Goal: Obtain resource: Download file/media

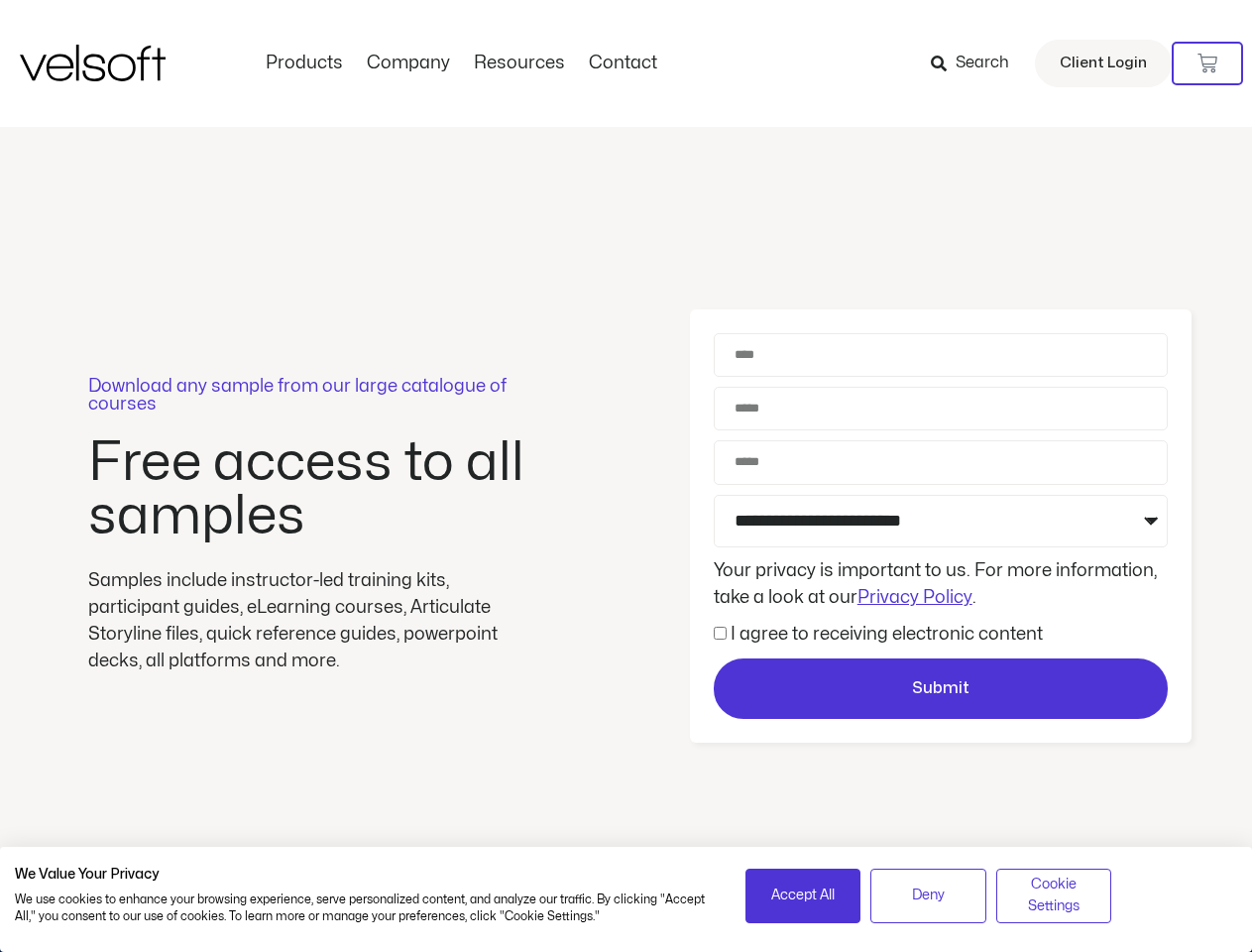
click at [626, 476] on div "Download any sample from our large catalogue of courses Free access to all samp…" at bounding box center [626, 526] width 1252 height 799
click at [1208, 64] on icon at bounding box center [1208, 64] width 20 height 20
click at [803, 895] on span "Accept All" at bounding box center [803, 895] width 64 height 22
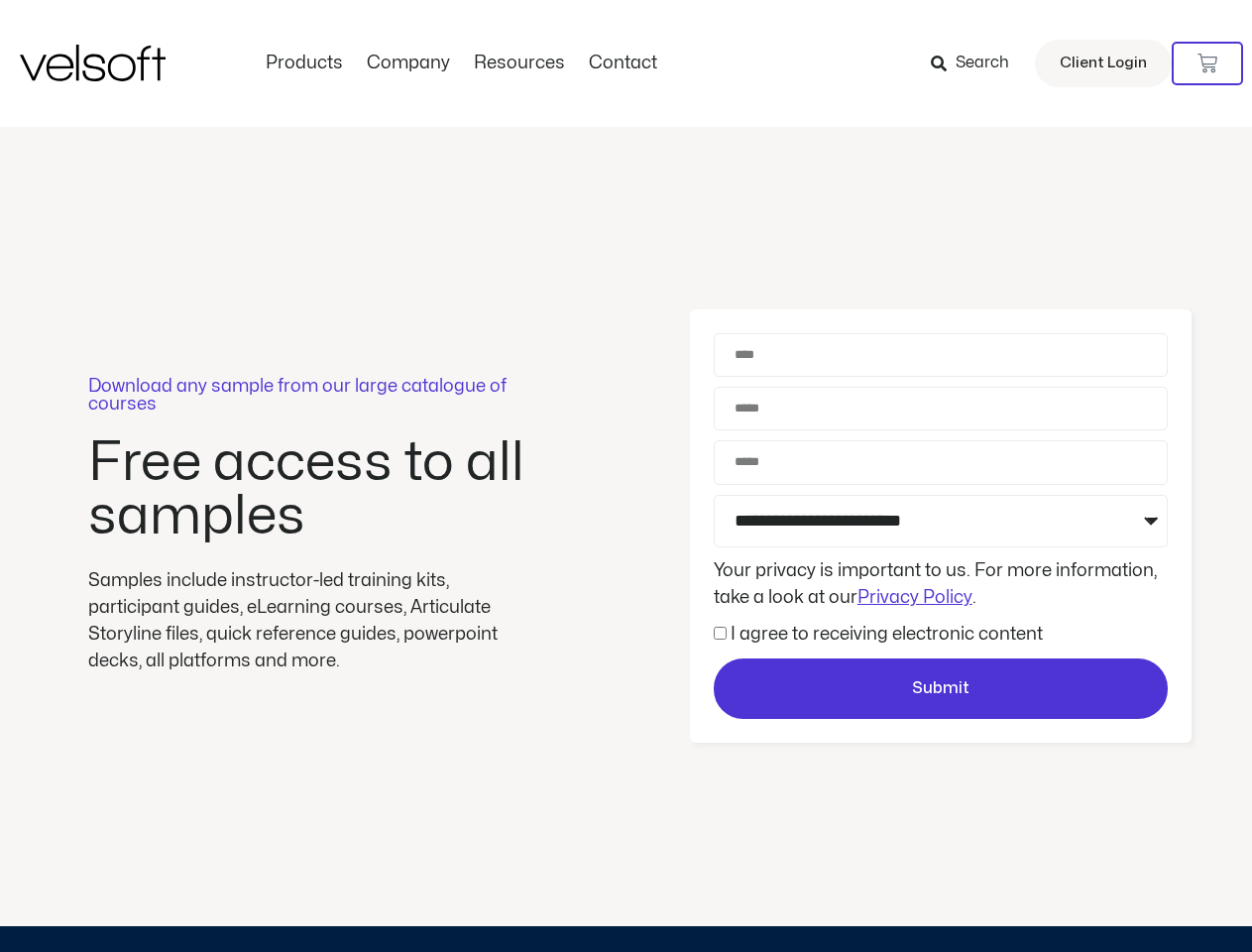
click at [929, 895] on div "Download any sample from our large catalogue of courses Free access to all samp…" at bounding box center [626, 526] width 1252 height 799
click at [1054, 895] on div "Download any sample from our large catalogue of courses Free access to all samp…" at bounding box center [626, 526] width 1252 height 799
